Goal: Information Seeking & Learning: Learn about a topic

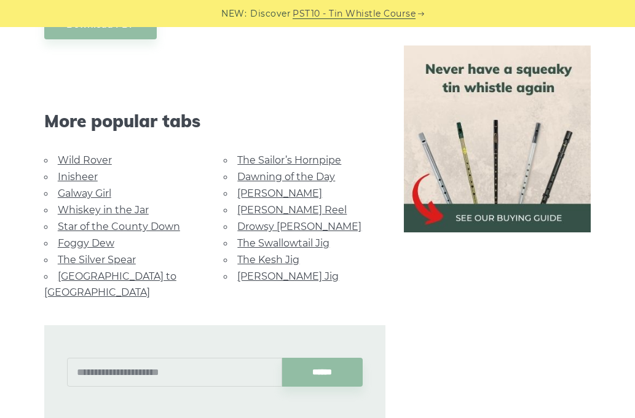
scroll to position [738, 0]
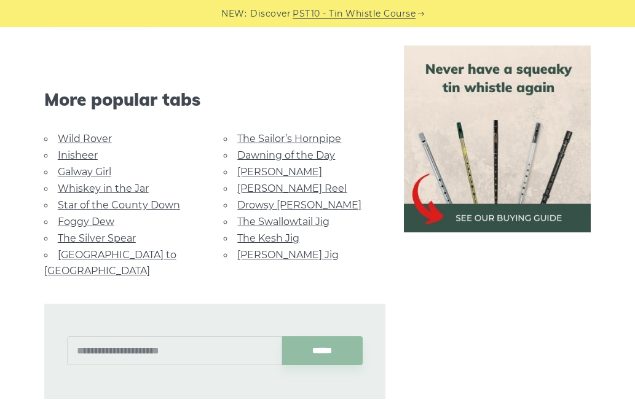
click at [95, 166] on link "Galway Girl" at bounding box center [84, 172] width 53 height 12
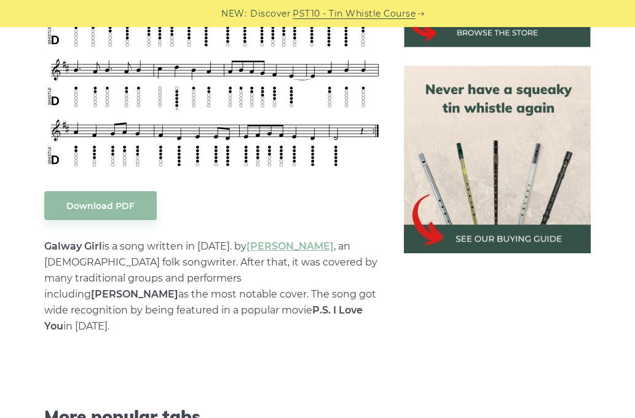
scroll to position [738, 0]
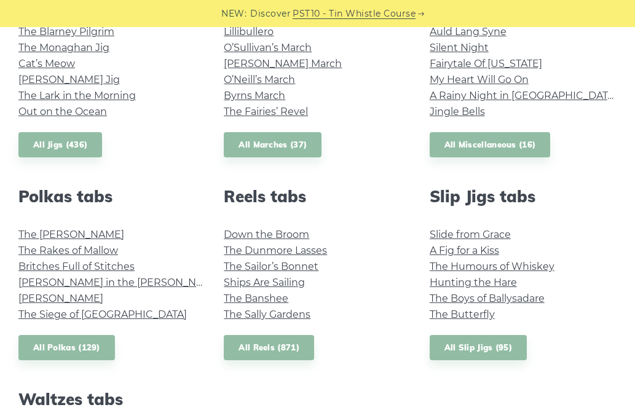
scroll to position [860, 0]
